Goal: Browse casually: Explore the website without a specific task or goal

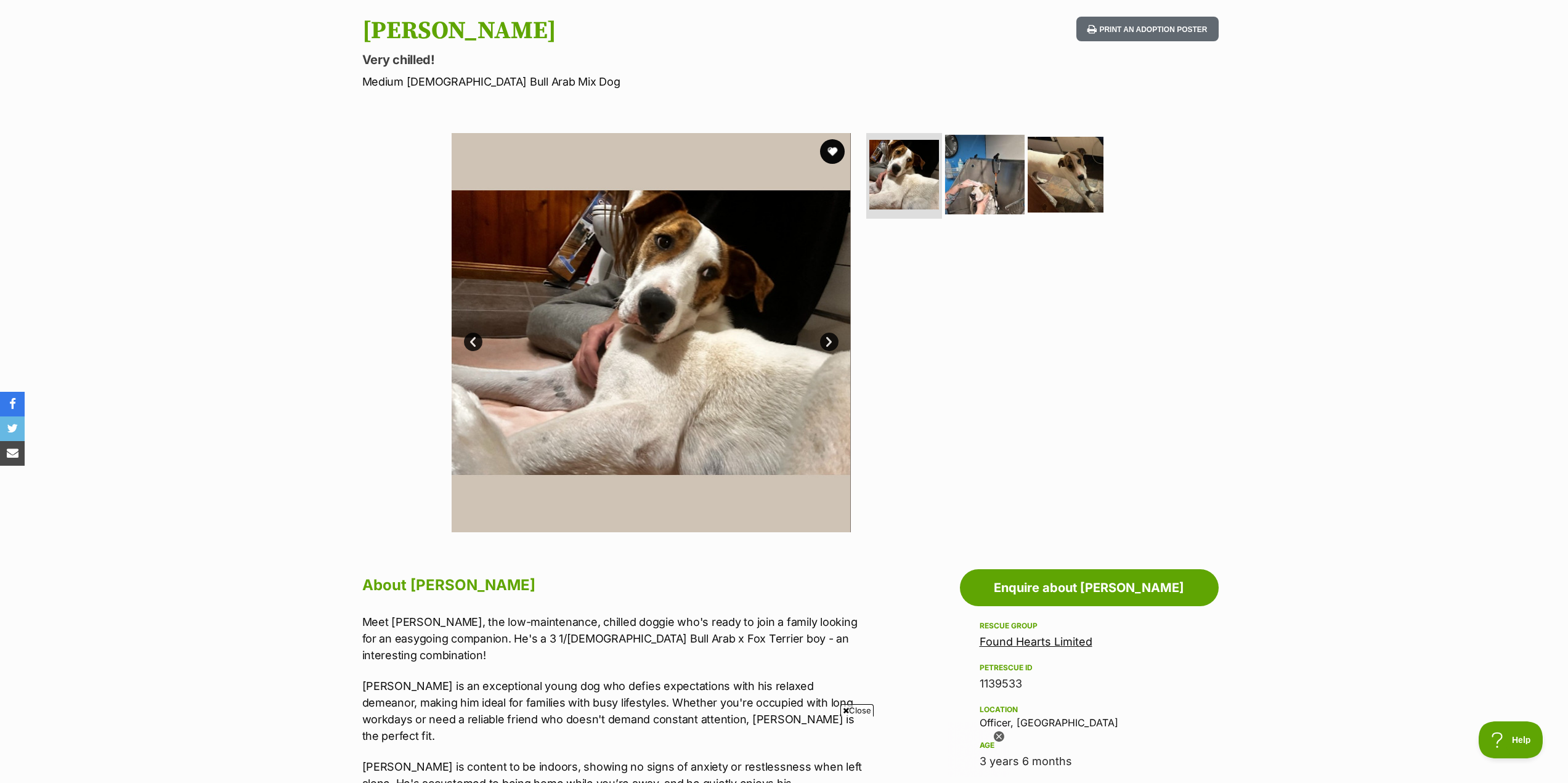
click at [993, 199] on img at bounding box center [985, 174] width 79 height 79
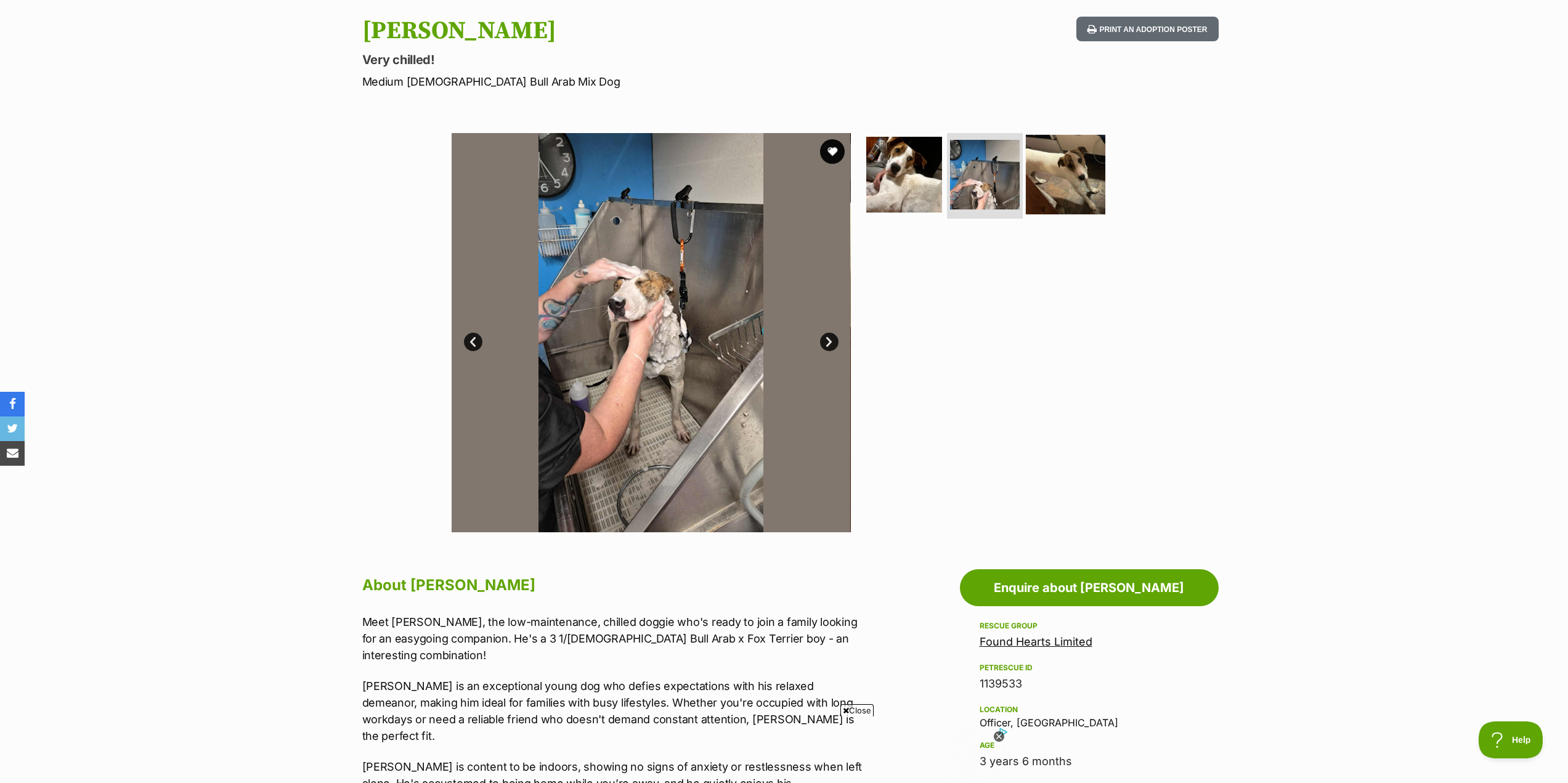
click at [1072, 191] on img at bounding box center [1066, 174] width 79 height 79
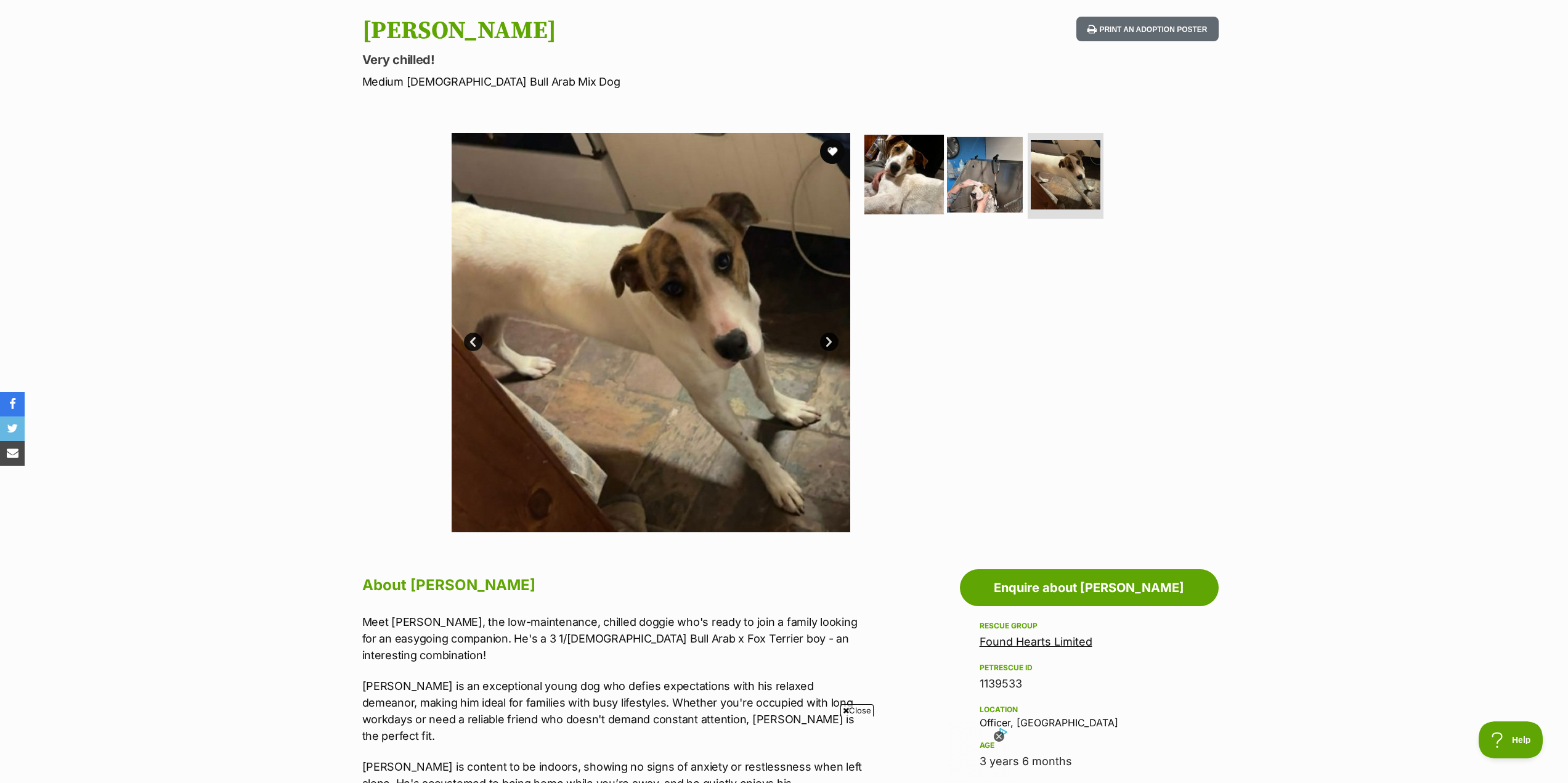
click at [908, 208] on img at bounding box center [904, 174] width 79 height 79
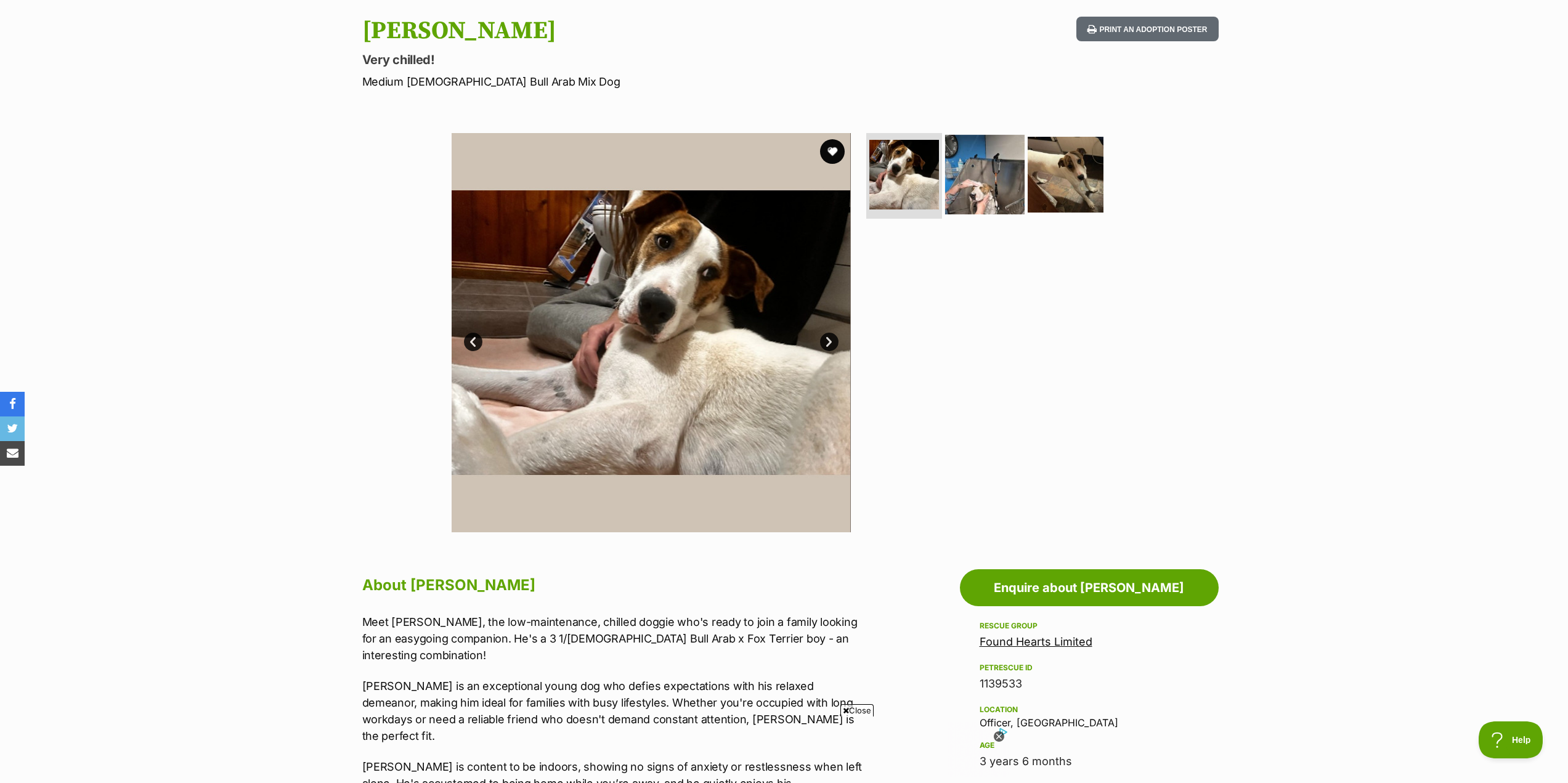
click at [972, 180] on img at bounding box center [985, 174] width 79 height 79
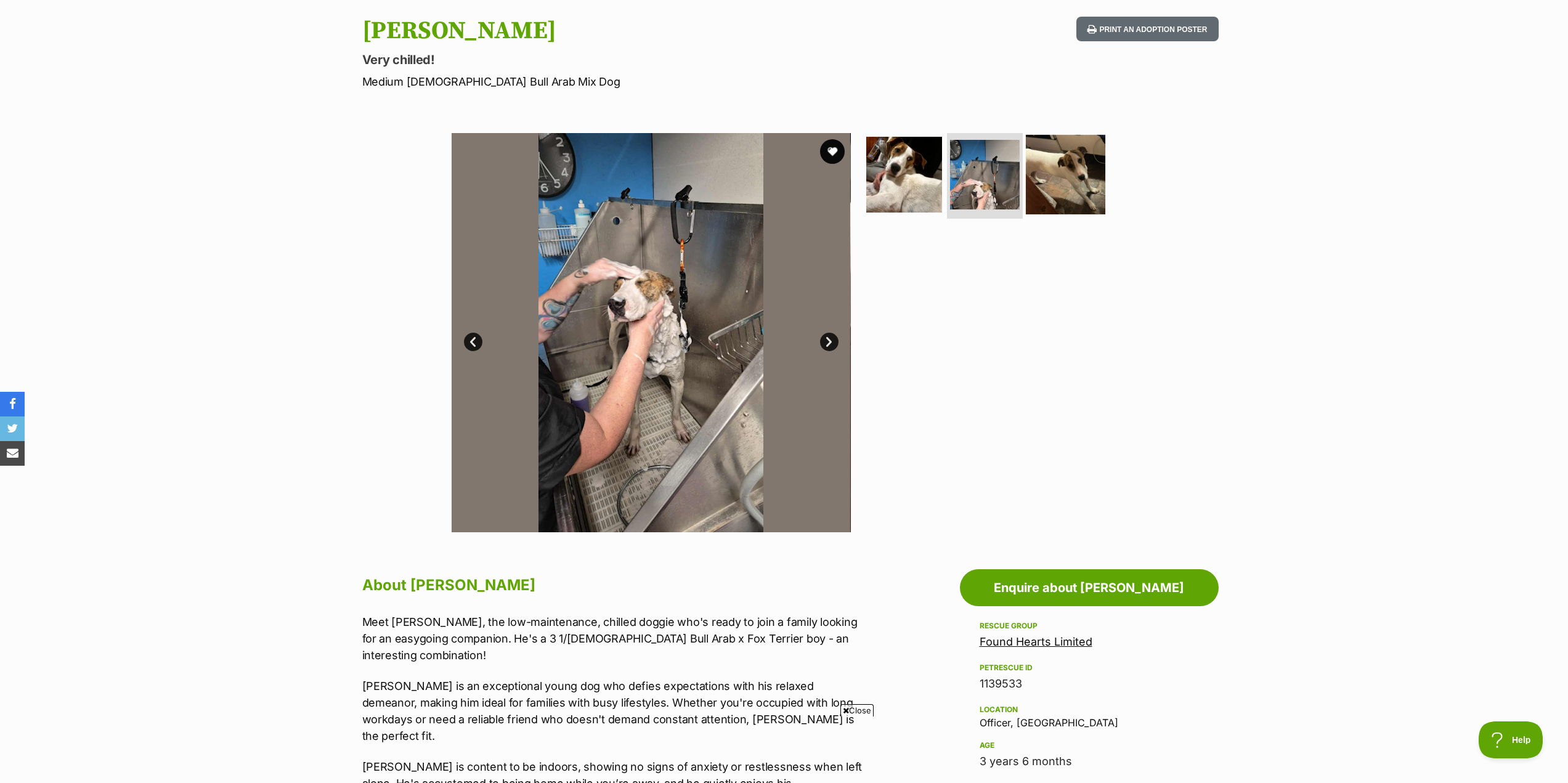
click at [1056, 189] on img at bounding box center [1066, 174] width 79 height 79
